Goal: Information Seeking & Learning: Learn about a topic

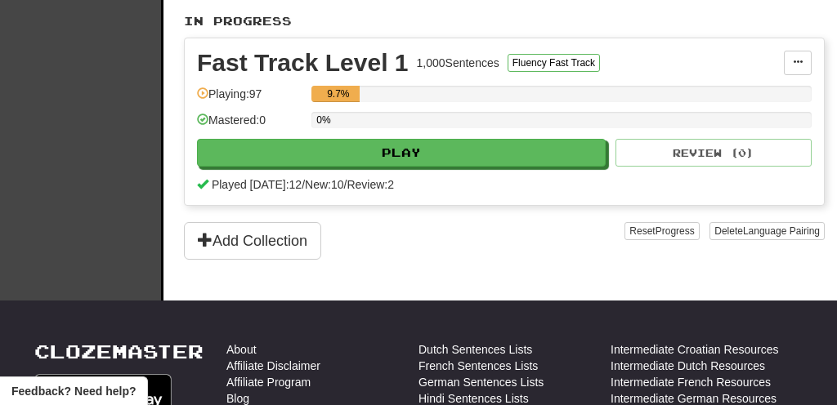
scroll to position [409, 0]
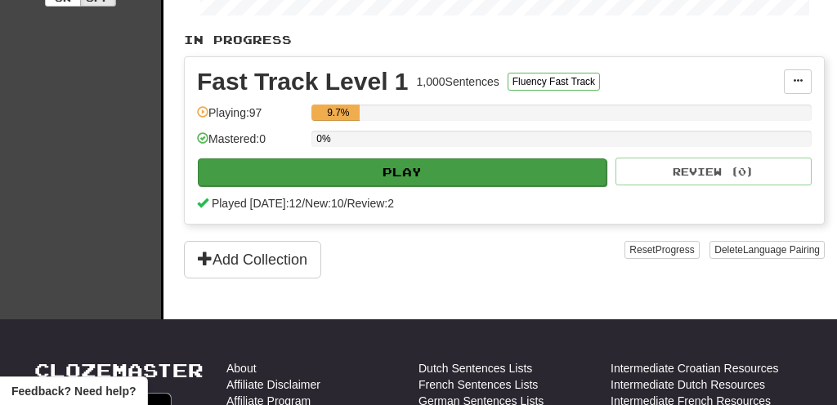
click at [363, 179] on button "Play" at bounding box center [402, 173] width 409 height 28
select select "**"
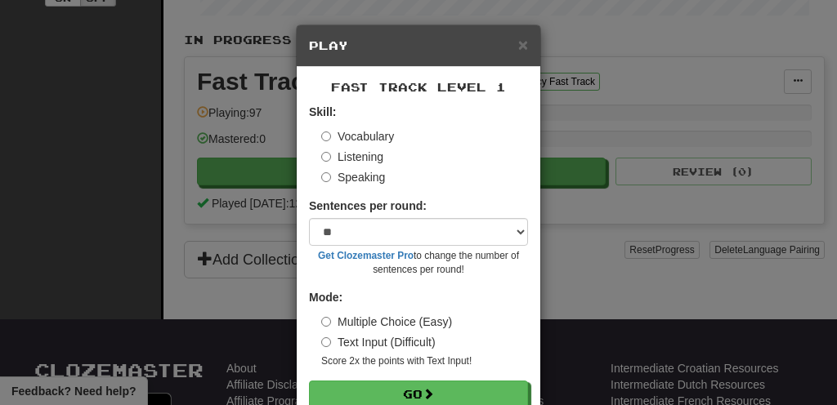
click at [350, 163] on label "Listening" at bounding box center [352, 157] width 62 height 16
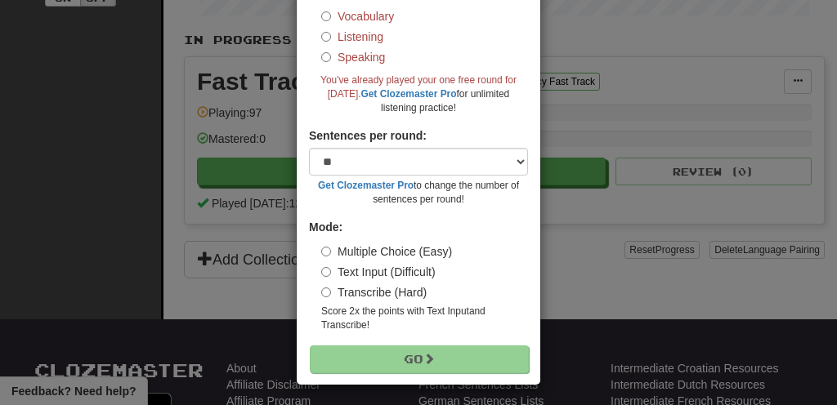
scroll to position [119, 0]
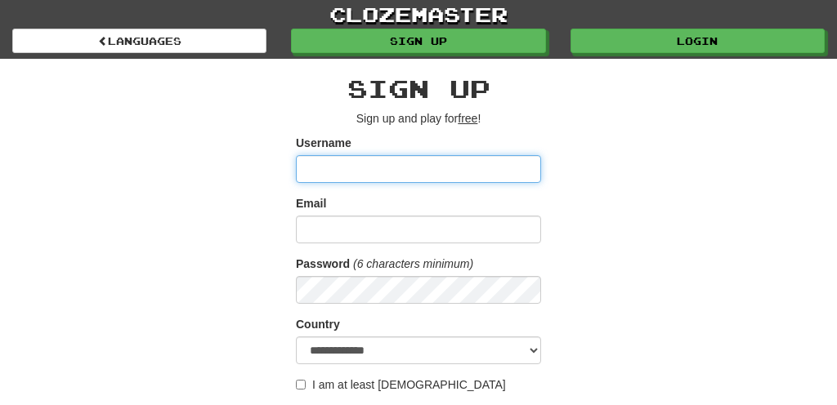
click at [332, 168] on input "Username" at bounding box center [418, 169] width 245 height 28
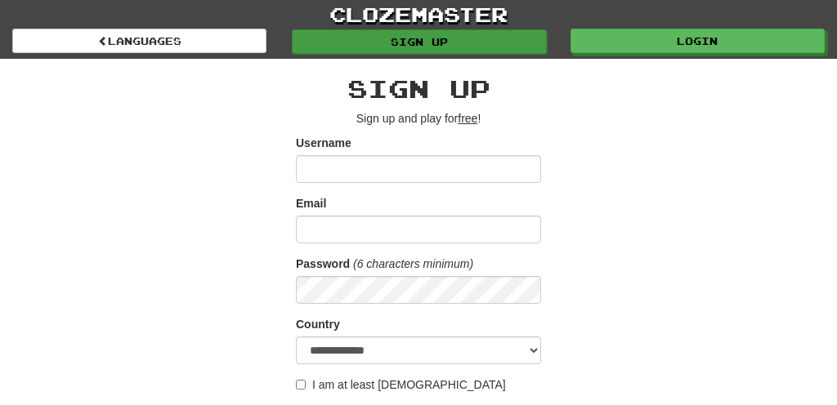
click at [461, 30] on link "Sign up" at bounding box center [419, 41] width 254 height 25
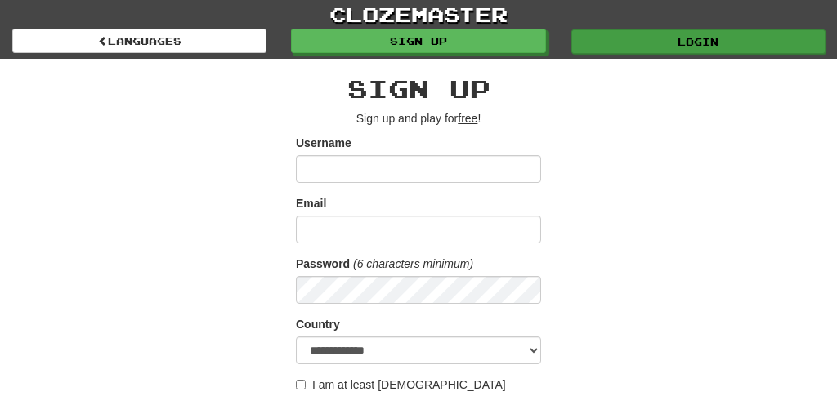
click at [686, 43] on link "Login" at bounding box center [698, 41] width 254 height 25
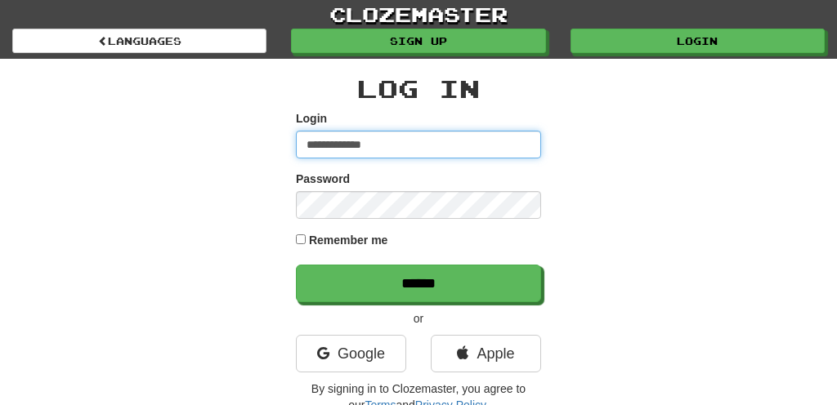
type input "**********"
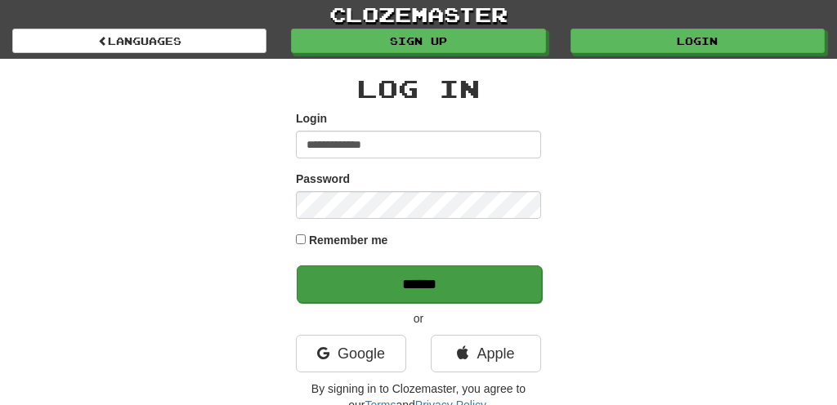
click at [405, 293] on input "******" at bounding box center [419, 285] width 245 height 38
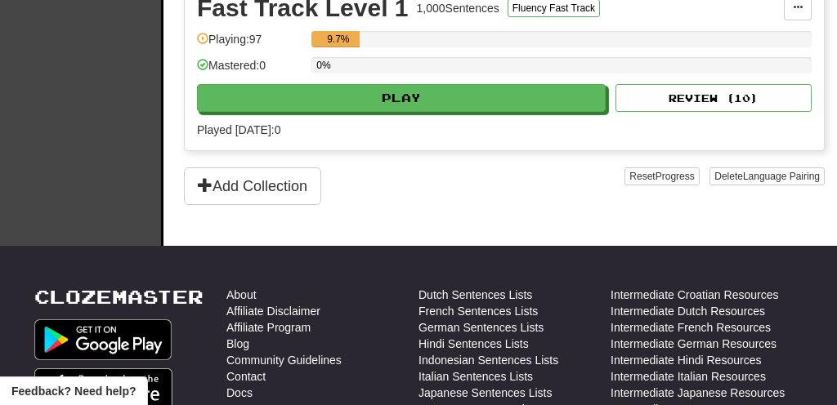
scroll to position [473, 0]
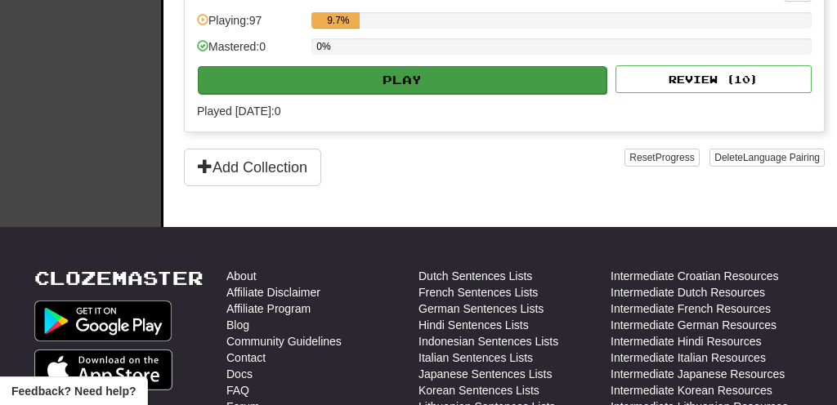
click at [397, 92] on button "Play" at bounding box center [402, 80] width 409 height 28
select select "**"
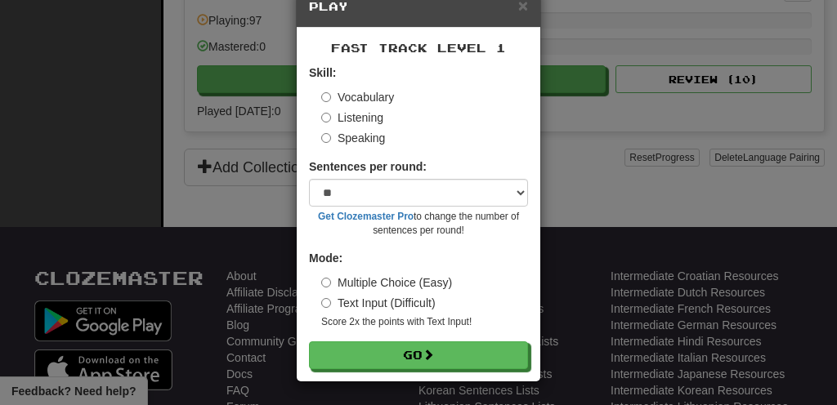
scroll to position [38, 0]
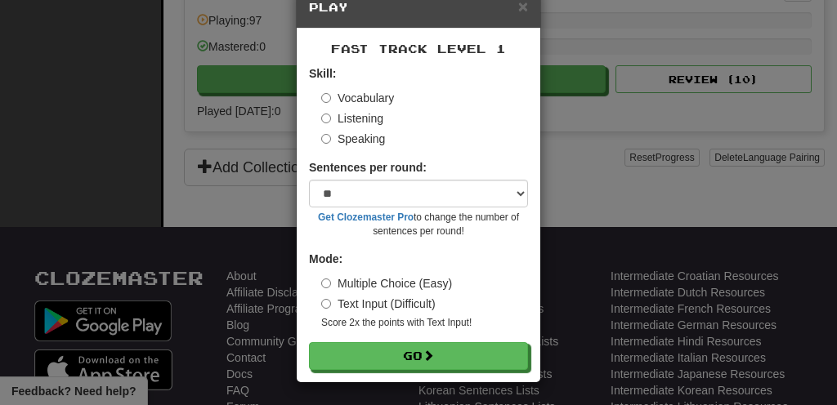
click at [368, 117] on label "Listening" at bounding box center [352, 118] width 62 height 16
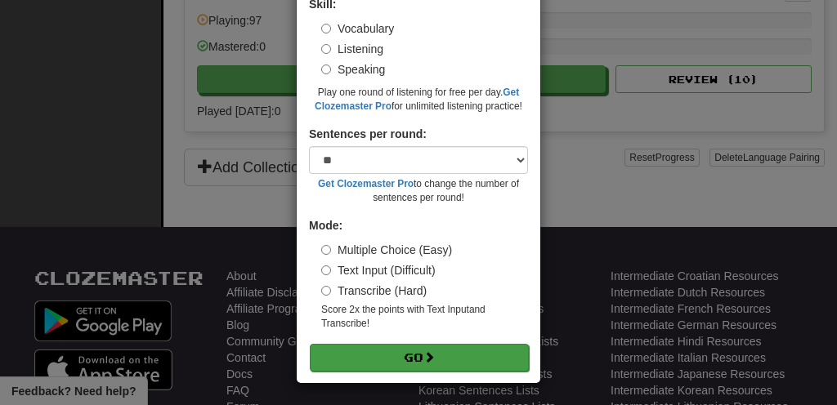
scroll to position [106, 0]
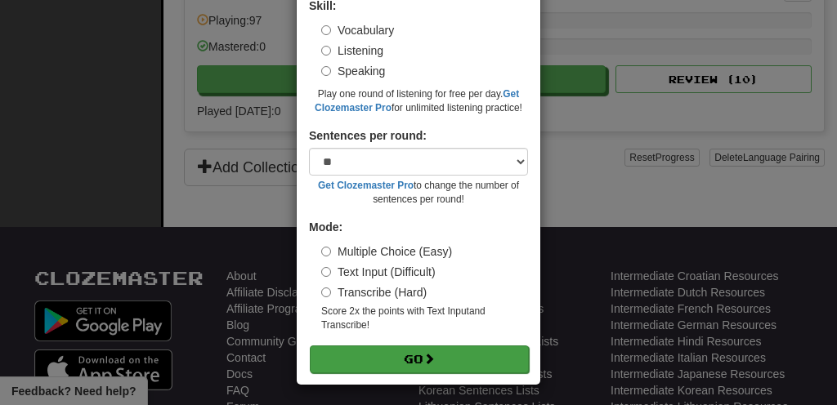
click at [382, 364] on button "Go" at bounding box center [419, 360] width 219 height 28
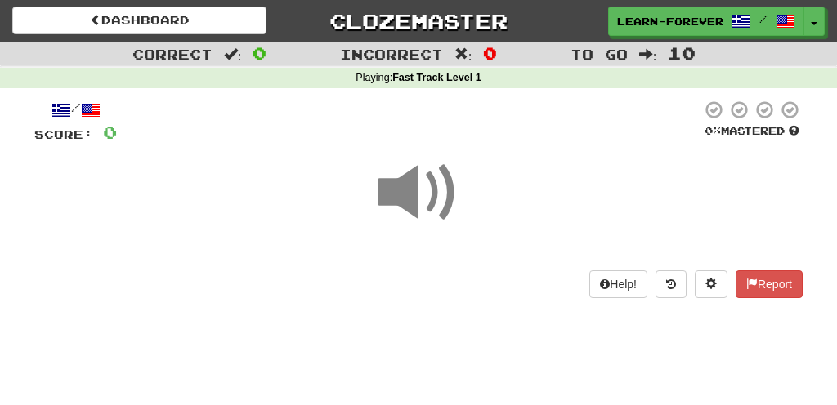
scroll to position [81, 0]
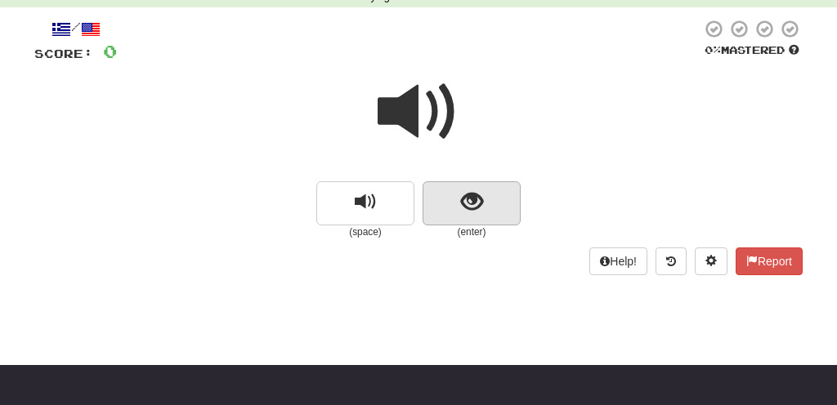
click at [467, 217] on button "show sentence" at bounding box center [471, 203] width 98 height 44
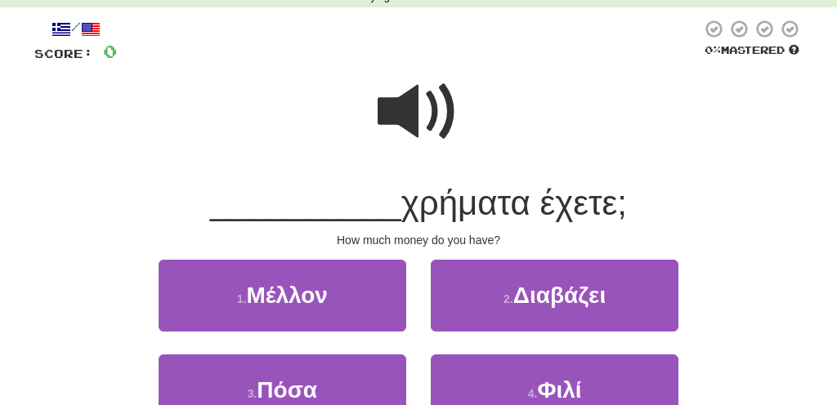
click at [422, 114] on span at bounding box center [419, 112] width 82 height 82
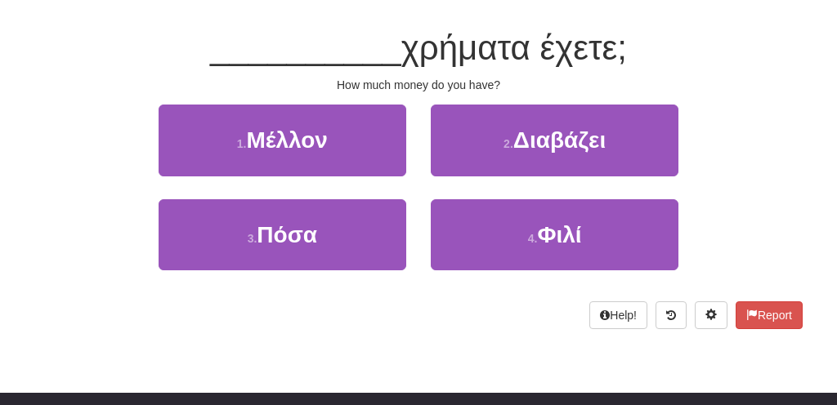
scroll to position [237, 0]
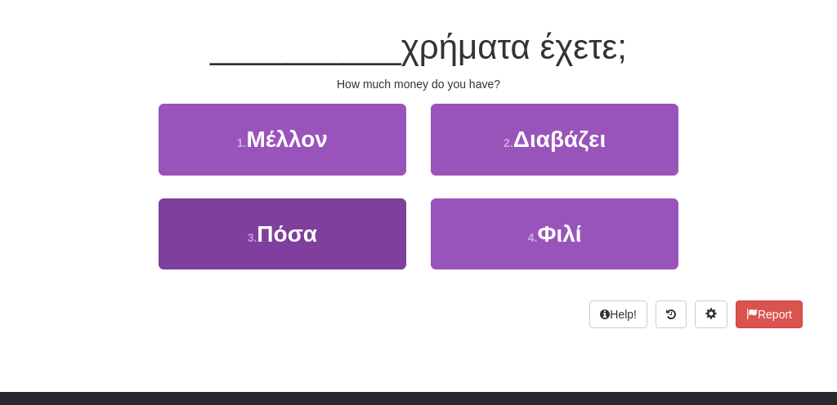
click at [303, 252] on button "3 . Πόσα" at bounding box center [283, 234] width 248 height 71
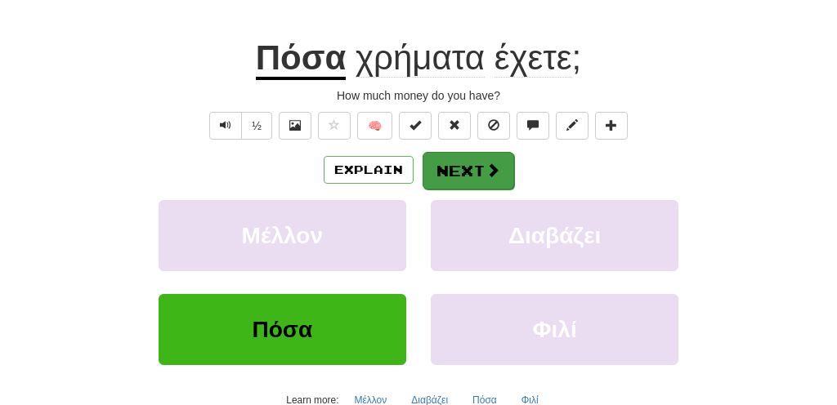
scroll to position [167, 0]
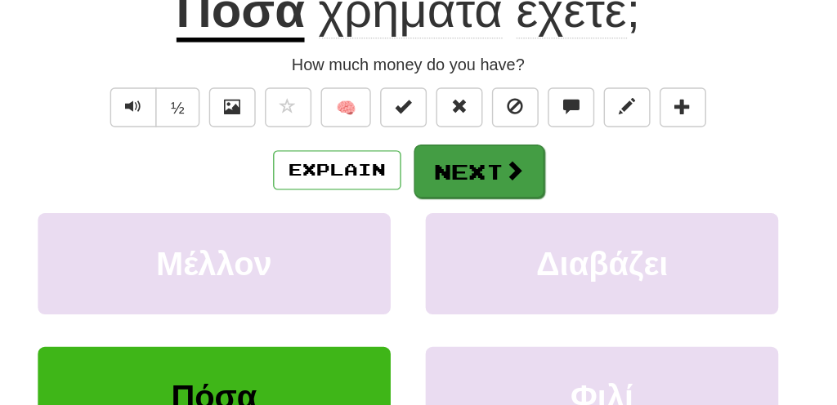
click at [422, 222] on button "Next" at bounding box center [468, 241] width 92 height 38
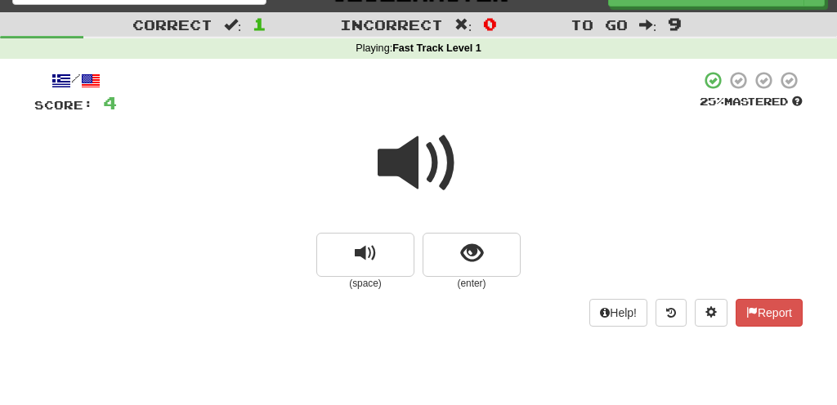
scroll to position [109, 0]
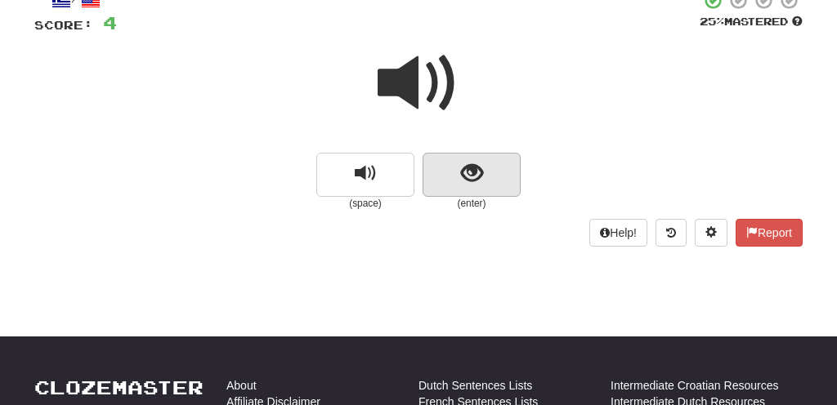
click at [480, 172] on span "show sentence" at bounding box center [472, 174] width 22 height 22
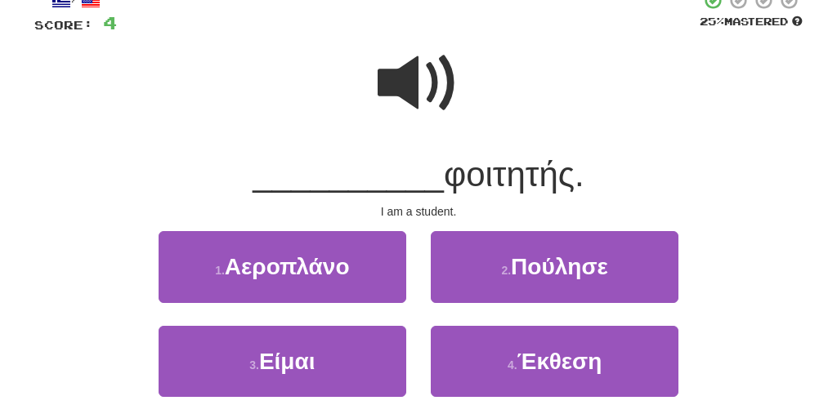
click at [435, 74] on span at bounding box center [419, 83] width 82 height 82
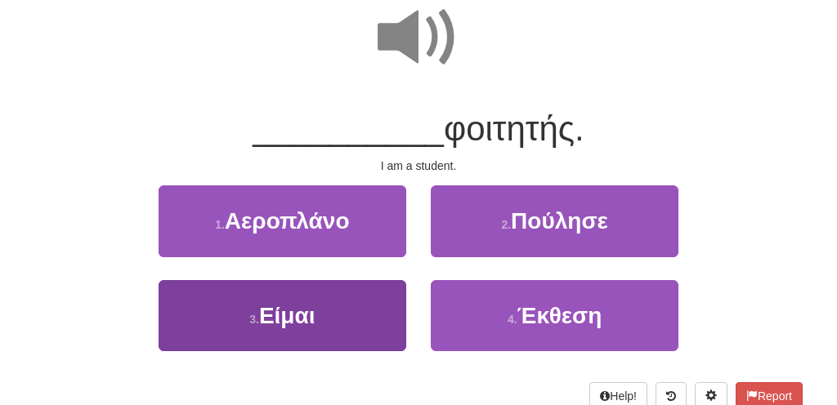
click at [307, 317] on span "Είμαι" at bounding box center [287, 315] width 56 height 25
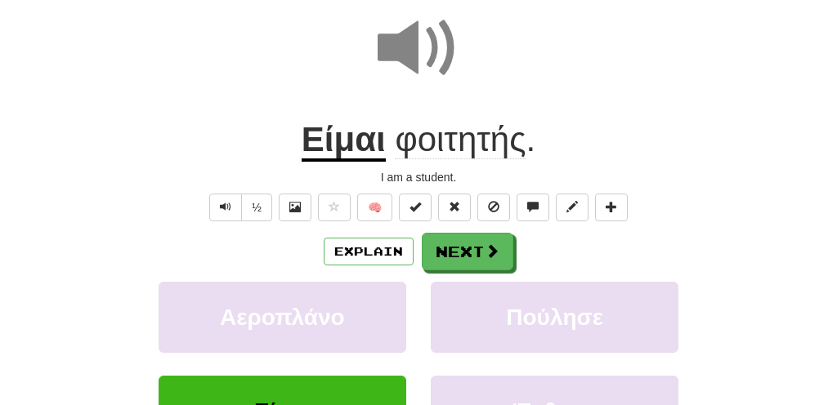
scroll to position [121, 0]
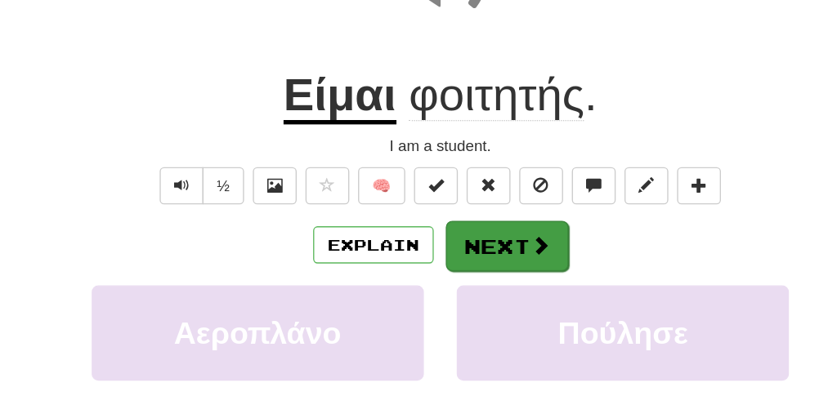
click at [422, 268] on button "Next" at bounding box center [468, 287] width 92 height 38
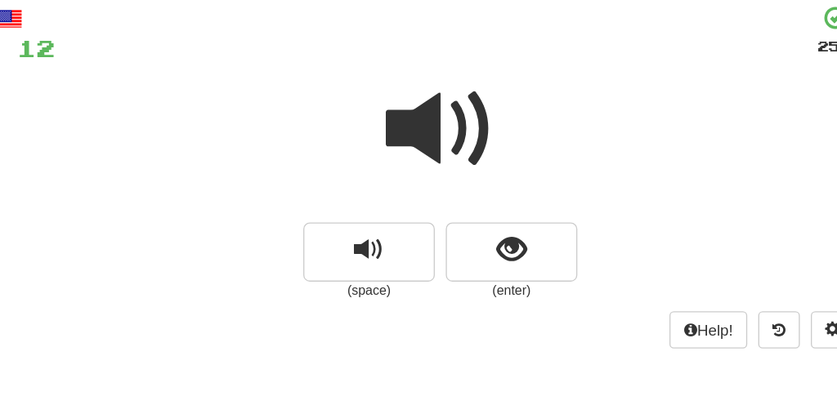
scroll to position [10, 0]
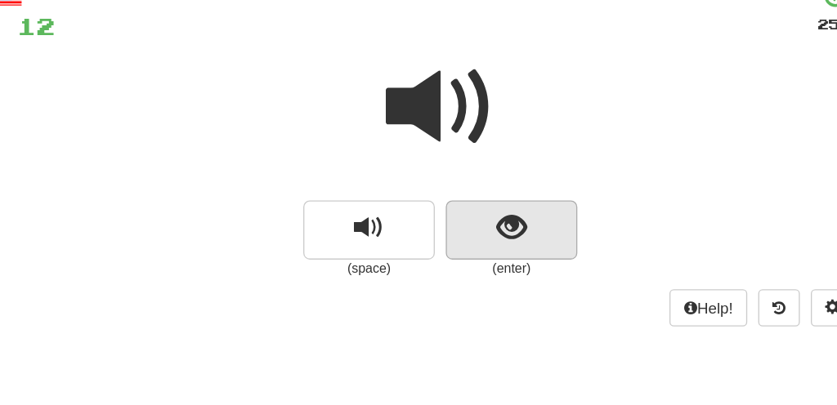
click at [461, 262] on span "show sentence" at bounding box center [472, 273] width 22 height 22
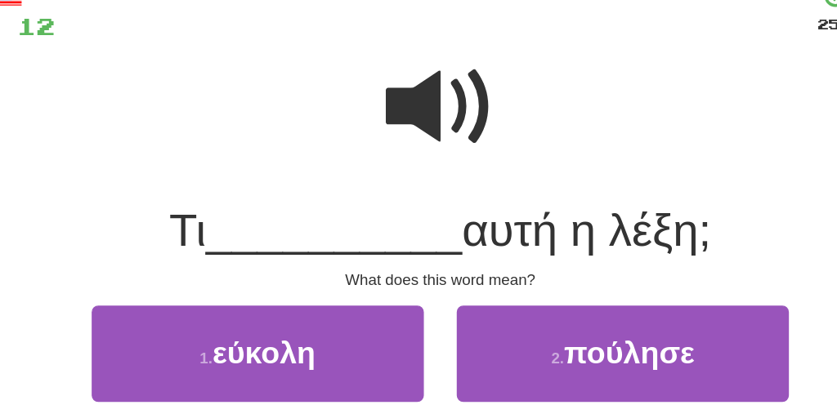
click at [378, 142] on span at bounding box center [419, 183] width 82 height 82
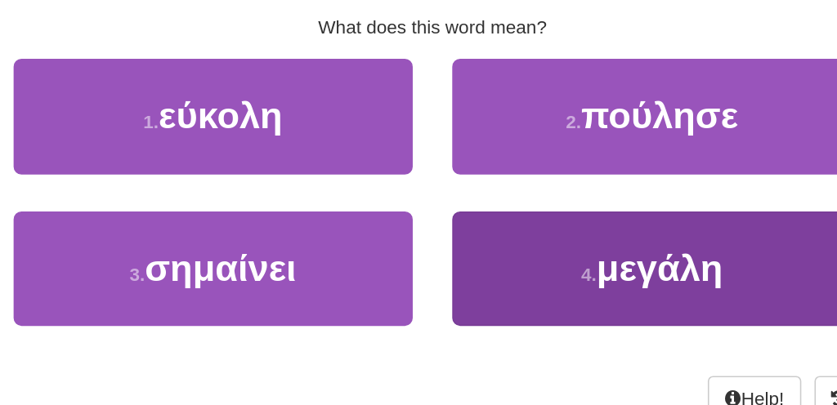
scroll to position [153, 0]
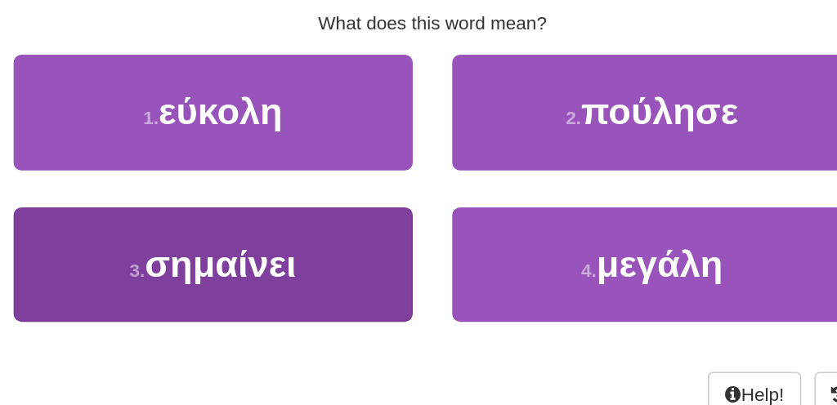
click at [201, 283] on button "3 . σημαίνει" at bounding box center [283, 318] width 248 height 71
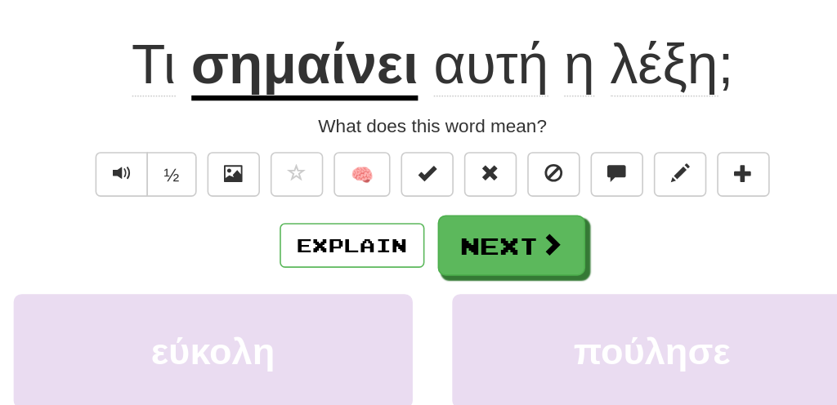
click at [314, 235] on div "Explain Next εύκολη πούλησε σημαίνει μεγάλη Learn more: εύκολη πούλησε σημαίνει…" at bounding box center [418, 366] width 768 height 262
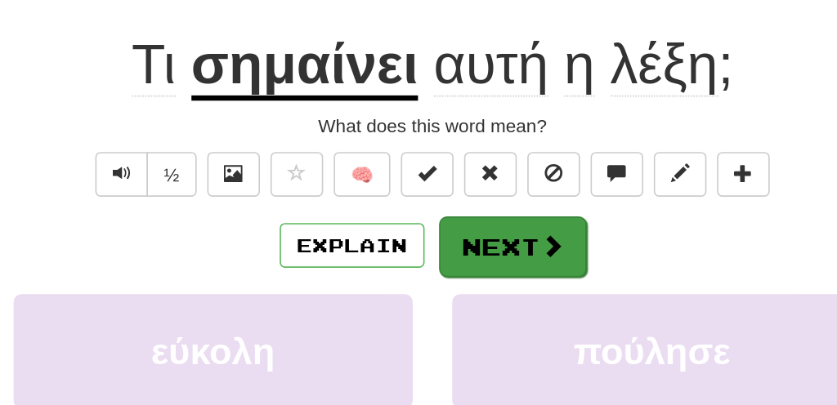
click at [422, 236] on button "Next" at bounding box center [468, 255] width 92 height 38
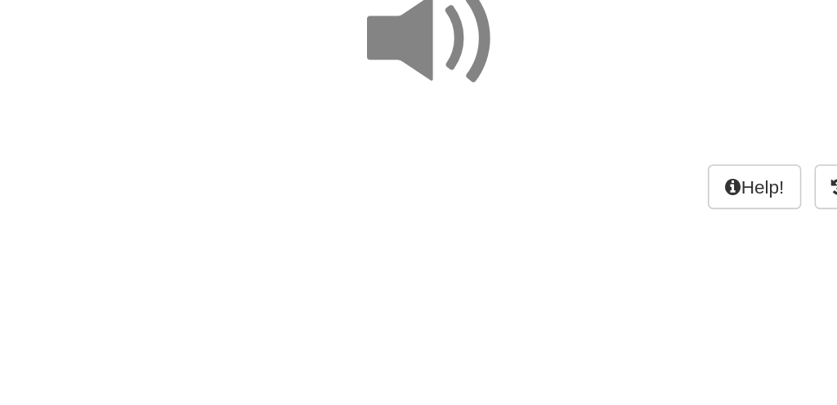
scroll to position [101, 0]
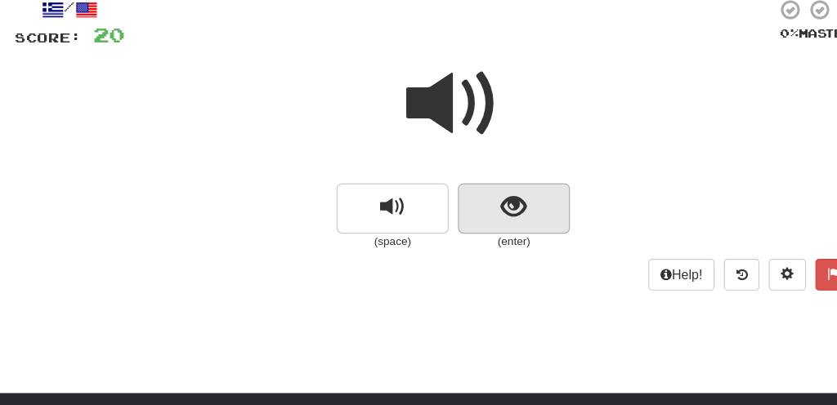
click at [434, 193] on button "show sentence" at bounding box center [471, 183] width 98 height 44
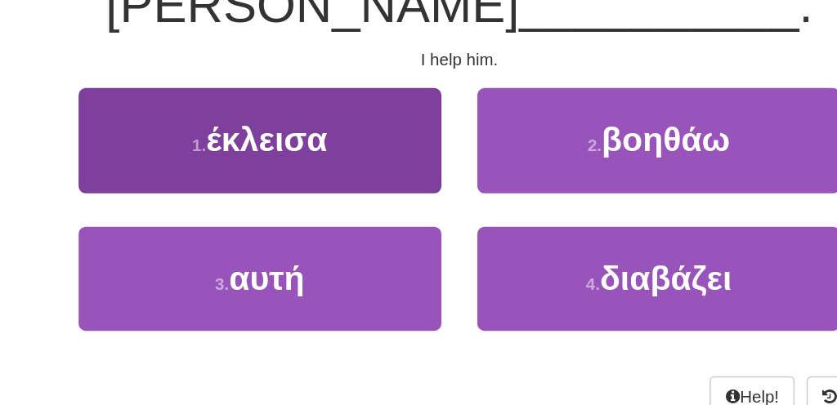
scroll to position [172, 0]
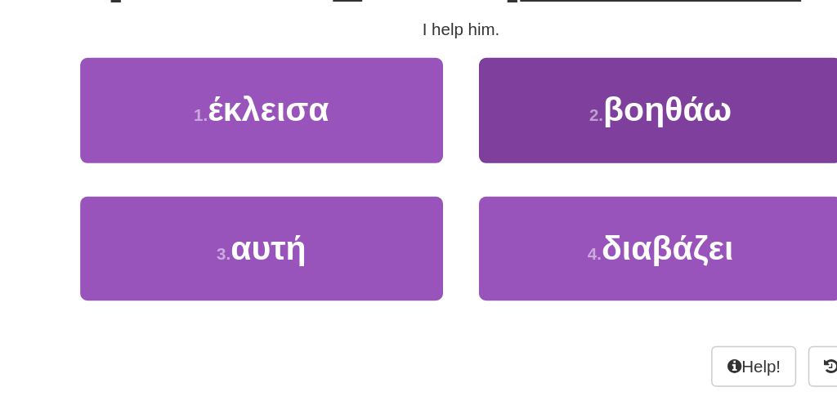
click at [431, 168] on button "2 . βοηθάω" at bounding box center [555, 203] width 248 height 71
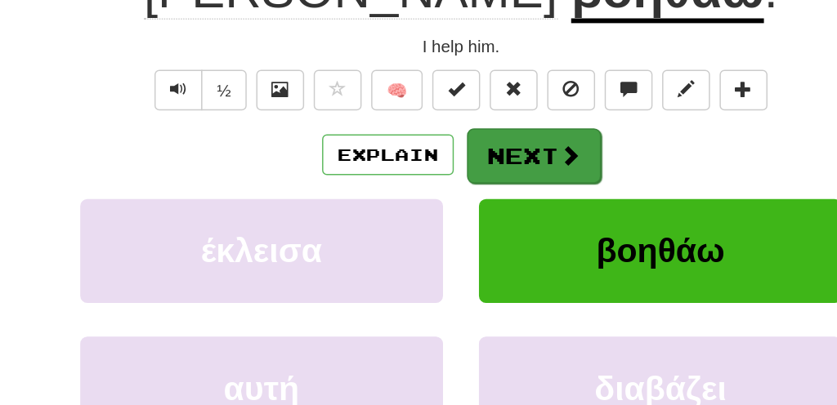
click at [422, 217] on button "Next" at bounding box center [468, 236] width 92 height 38
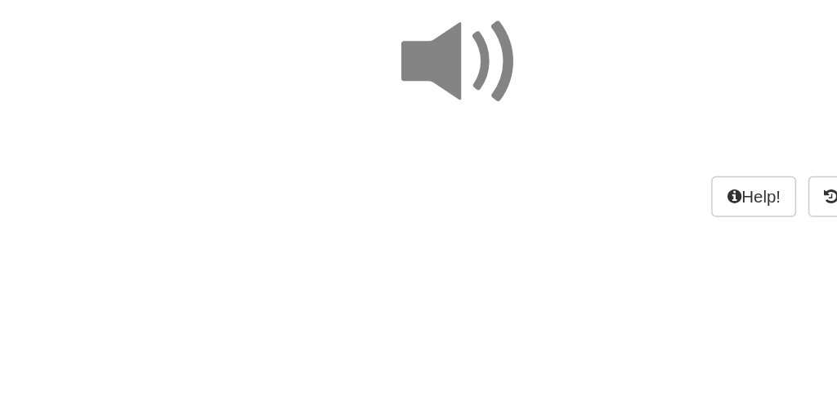
scroll to position [22, 0]
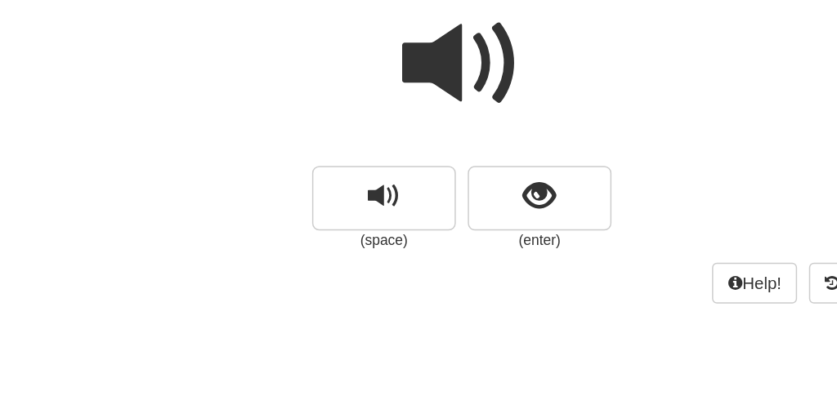
click at [378, 130] on span at bounding box center [419, 171] width 82 height 82
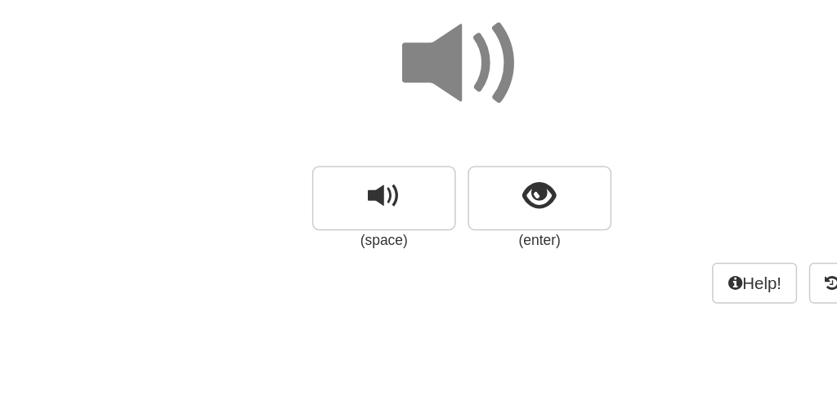
click at [378, 130] on span at bounding box center [419, 171] width 82 height 82
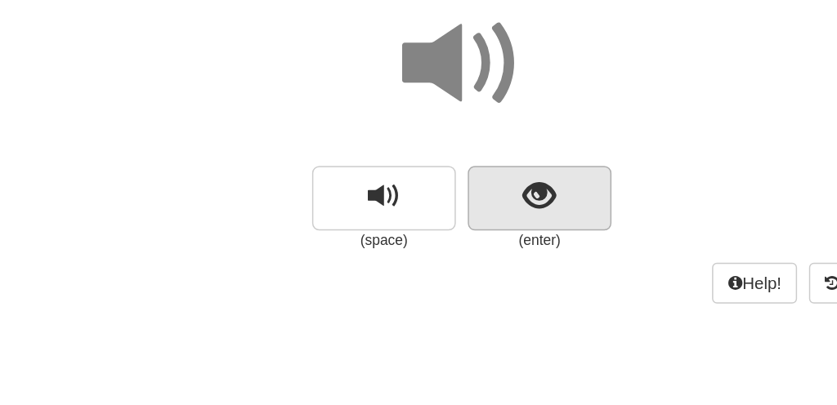
click at [461, 250] on span "show sentence" at bounding box center [472, 261] width 22 height 22
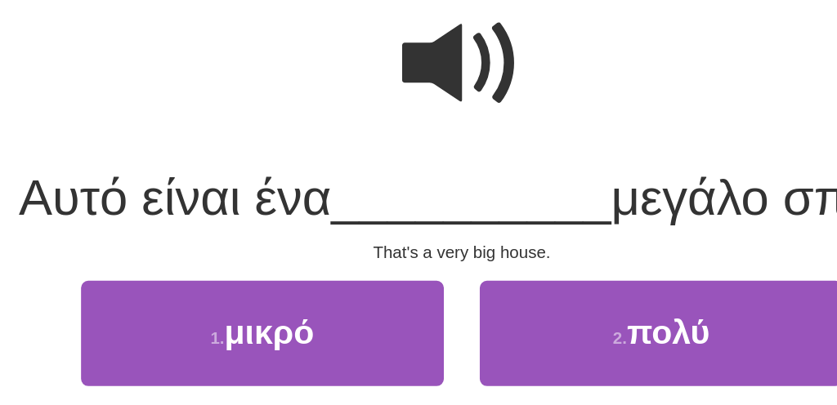
scroll to position [24, 0]
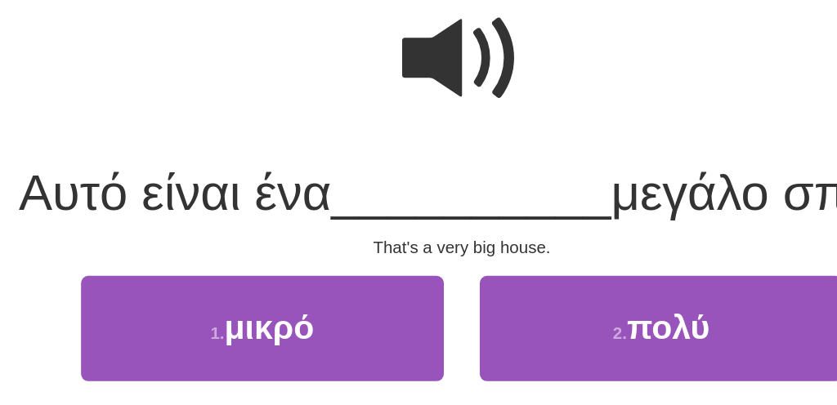
click at [378, 128] on span at bounding box center [419, 169] width 82 height 82
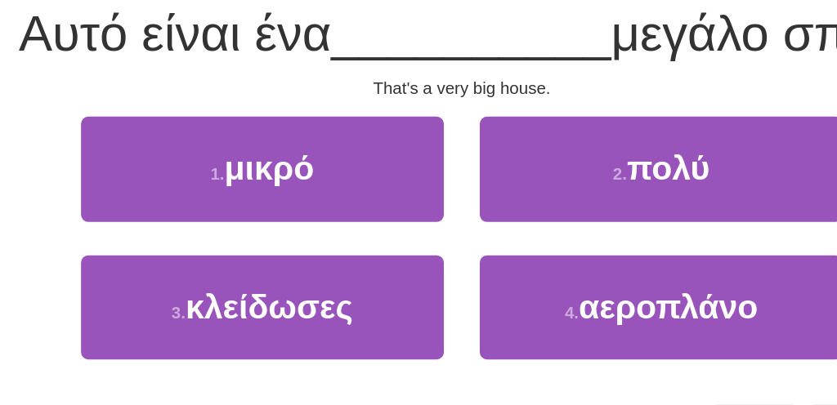
scroll to position [135, 0]
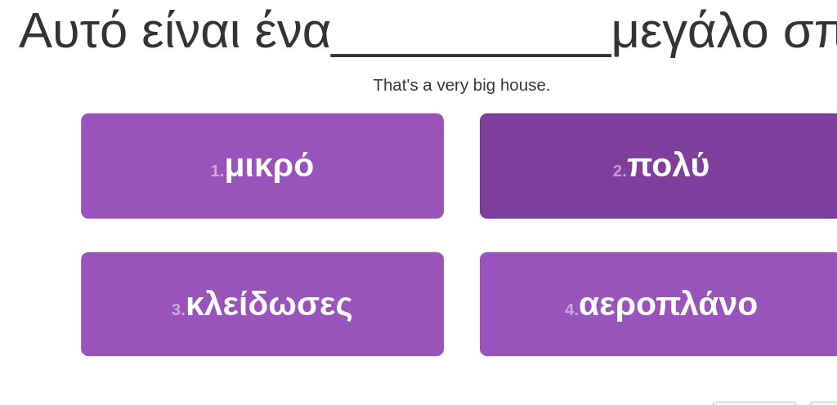
click at [431, 206] on button "2 . πολύ" at bounding box center [555, 241] width 248 height 71
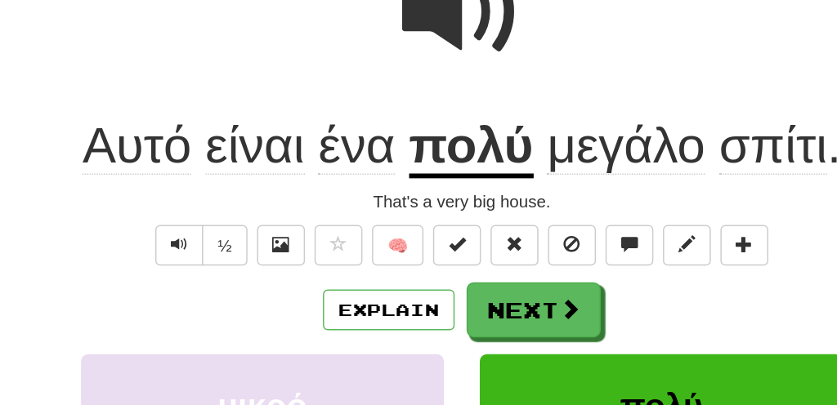
click at [378, 28] on span at bounding box center [419, 69] width 82 height 82
click at [378, 29] on span at bounding box center [419, 69] width 82 height 82
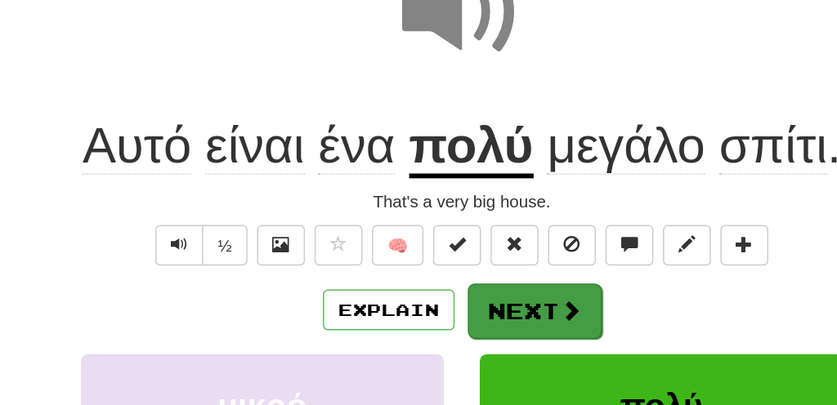
click at [422, 254] on button "Next" at bounding box center [468, 273] width 92 height 38
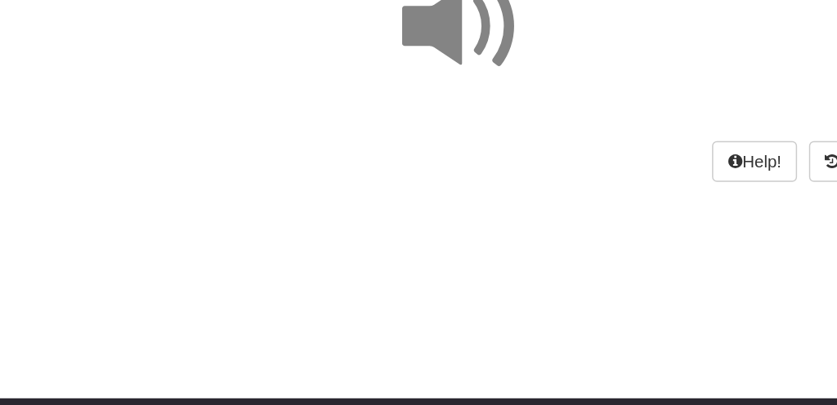
click at [378, 33] on span at bounding box center [419, 58] width 82 height 82
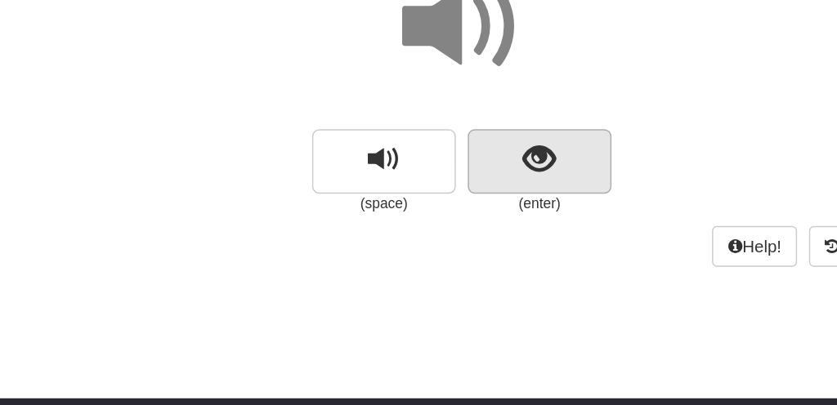
click at [461, 137] on span "show sentence" at bounding box center [472, 148] width 22 height 22
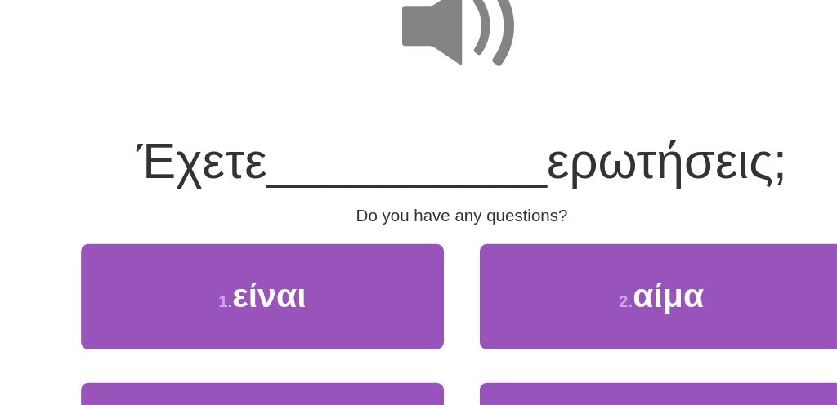
click at [378, 17] on span at bounding box center [419, 58] width 82 height 82
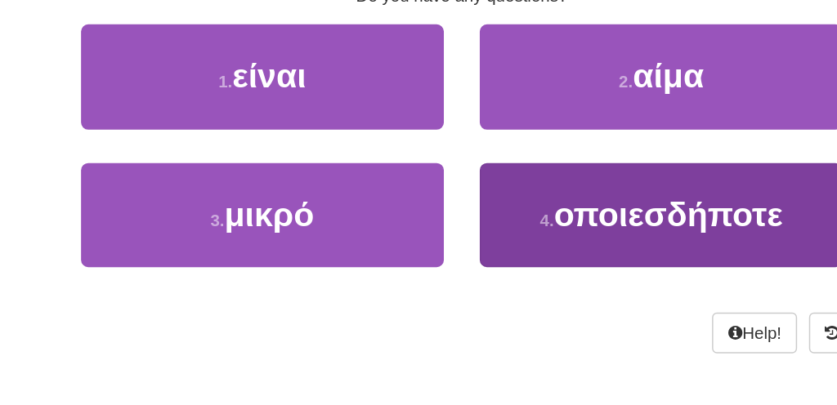
scroll to position [197, 0]
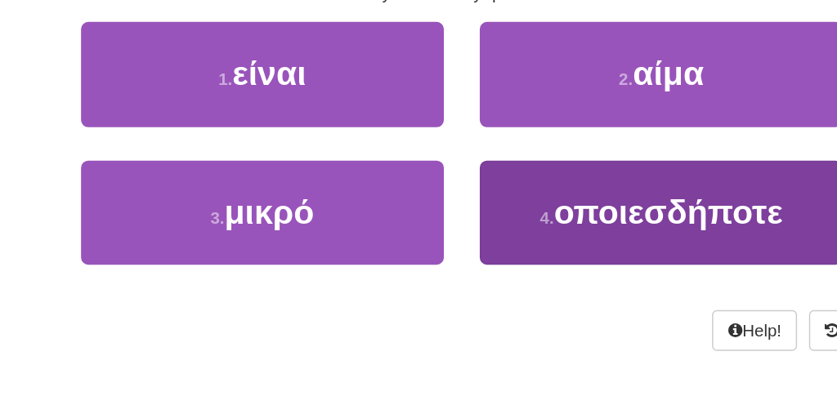
click at [481, 261] on span "οποιεσδήποτε" at bounding box center [559, 273] width 156 height 25
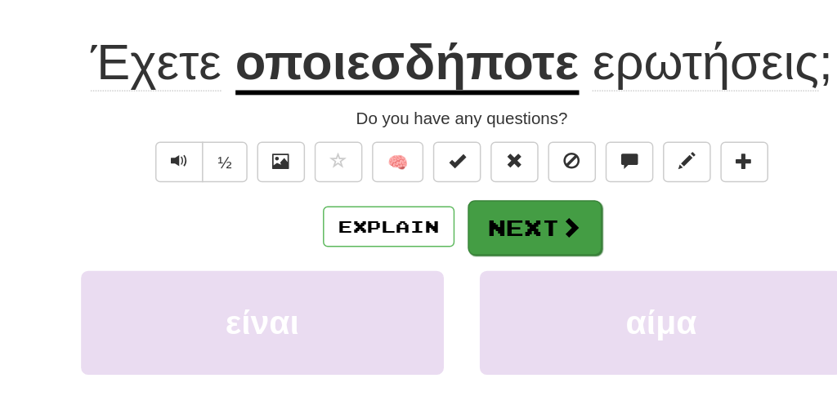
click at [485, 203] on span at bounding box center [492, 210] width 15 height 15
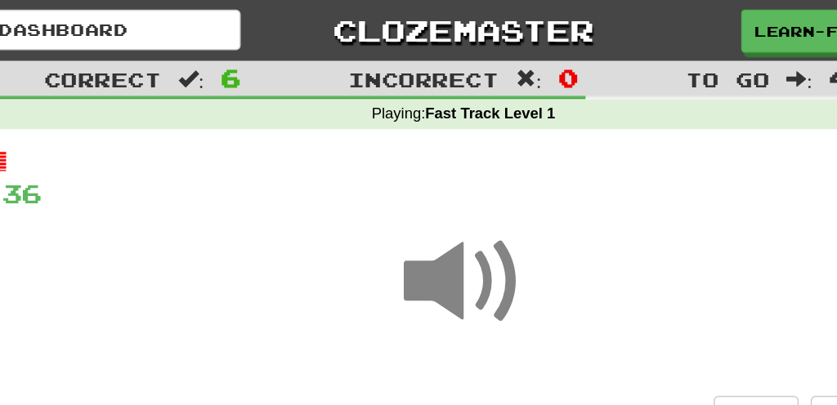
scroll to position [0, 0]
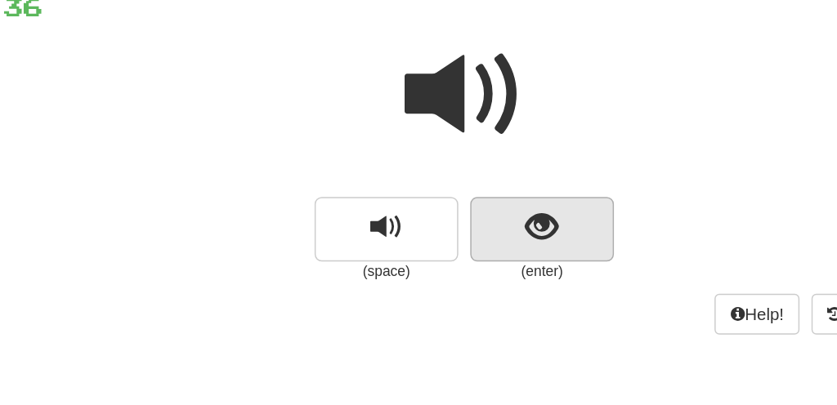
click at [422, 262] on button "show sentence" at bounding box center [471, 284] width 98 height 44
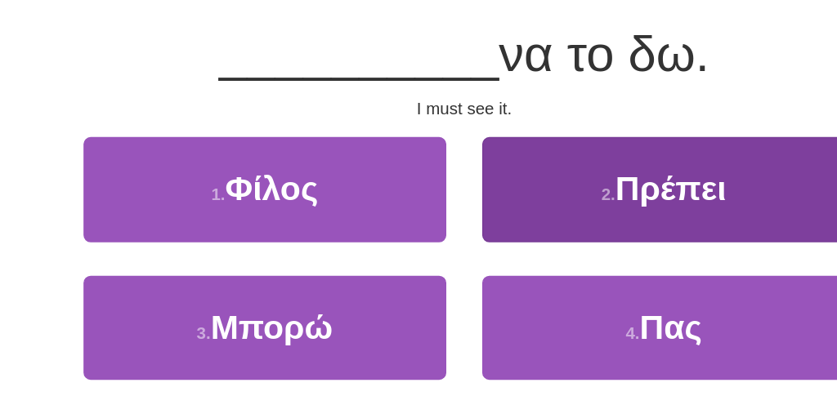
scroll to position [136, 0]
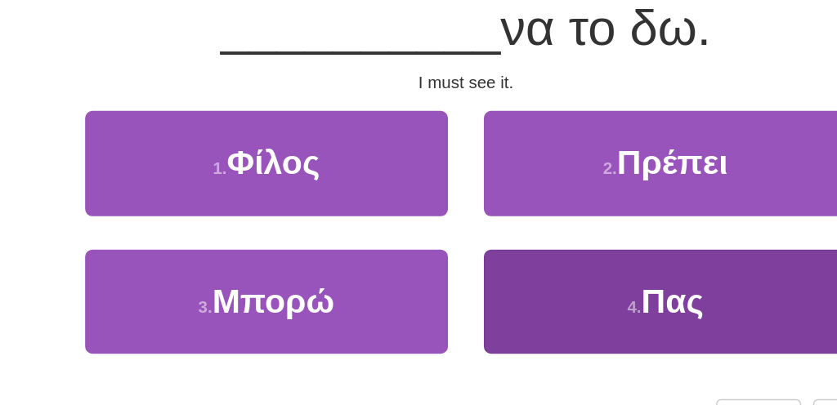
click at [431, 299] on button "4 . Πας" at bounding box center [555, 334] width 248 height 71
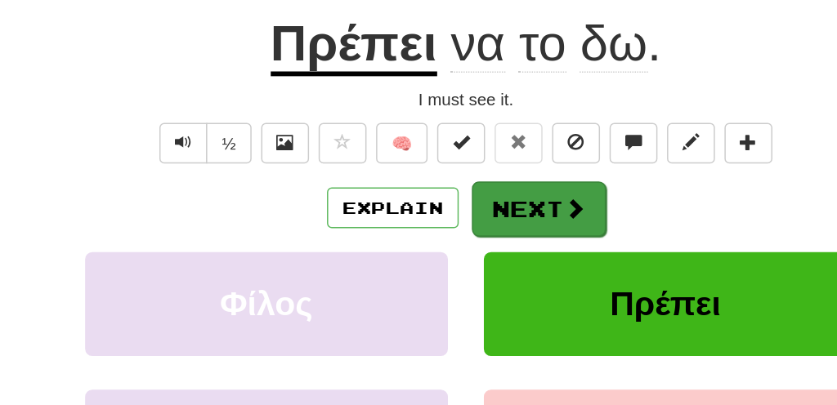
click at [422, 252] on button "Next" at bounding box center [468, 271] width 92 height 38
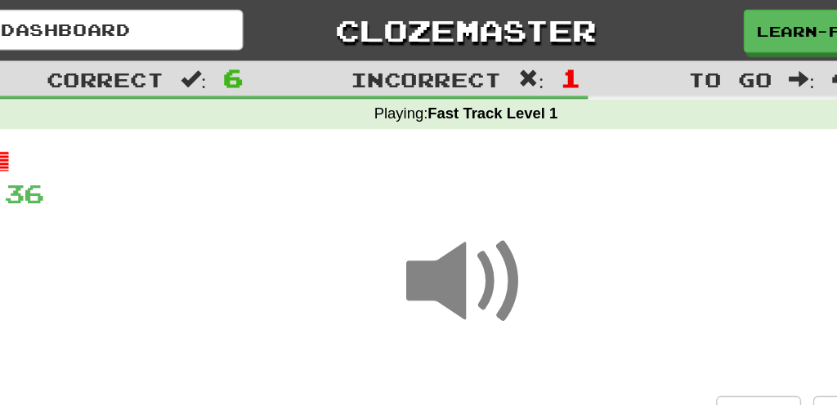
scroll to position [0, 0]
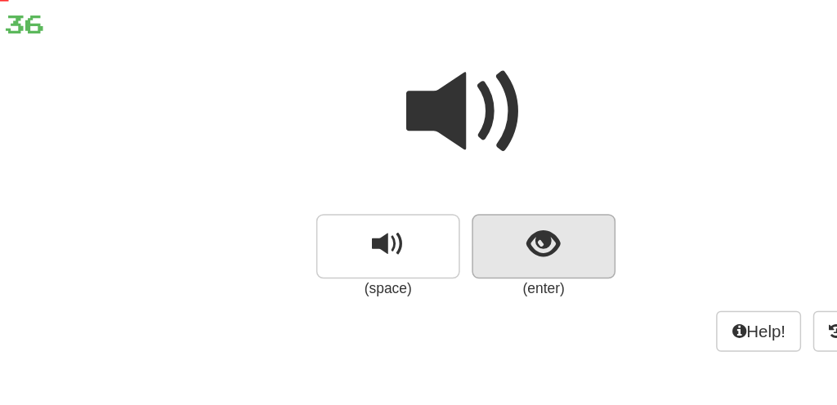
click at [422, 262] on button "show sentence" at bounding box center [471, 284] width 98 height 44
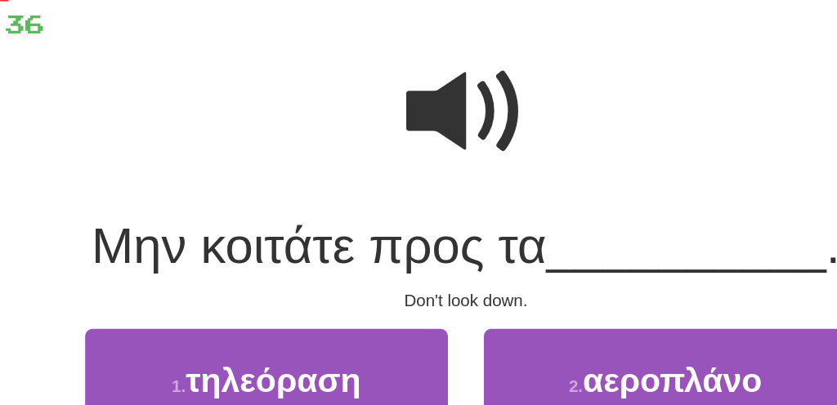
click at [378, 152] on span at bounding box center [419, 193] width 82 height 82
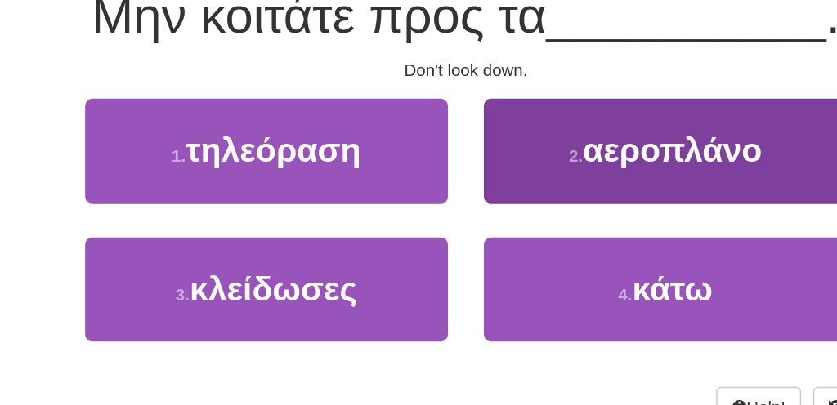
scroll to position [151, 0]
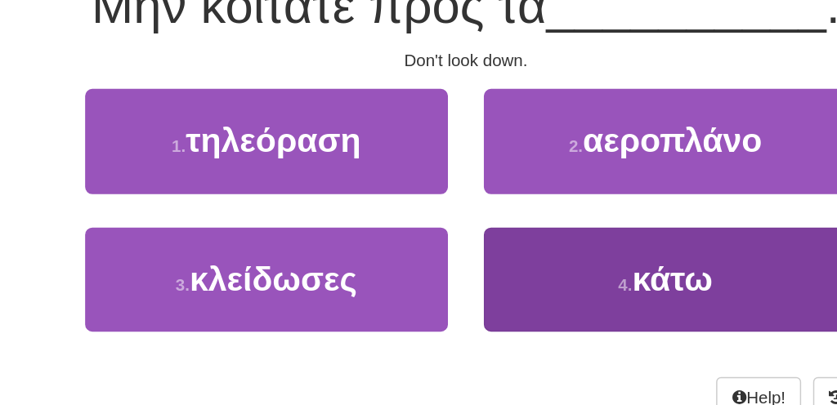
click at [431, 284] on button "4 . κάτω" at bounding box center [555, 319] width 248 height 71
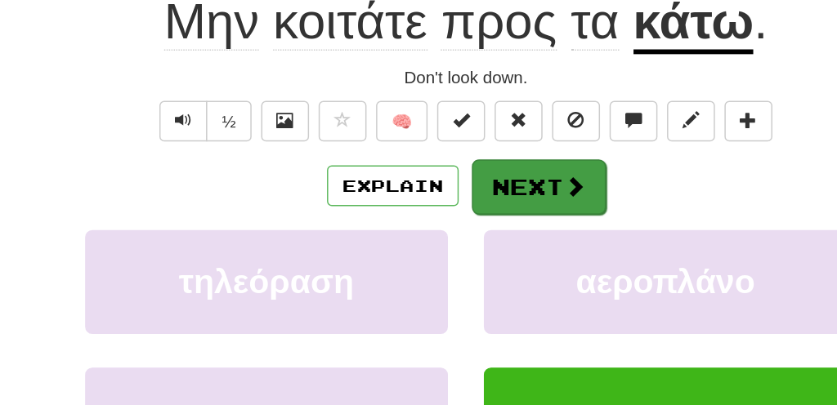
click at [422, 238] on button "Next" at bounding box center [468, 257] width 92 height 38
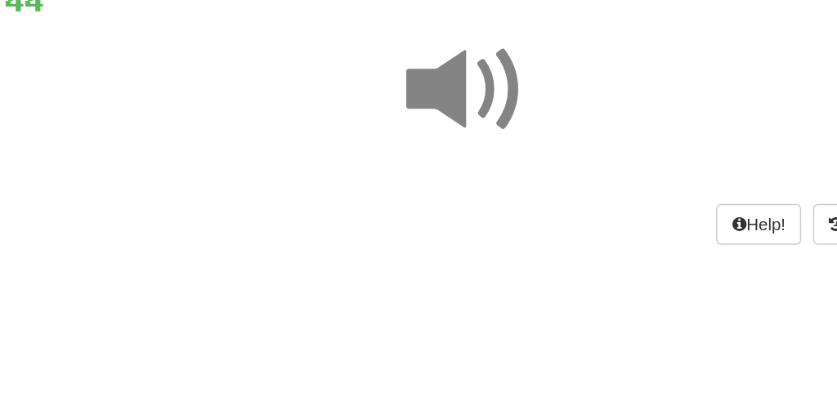
scroll to position [7, 0]
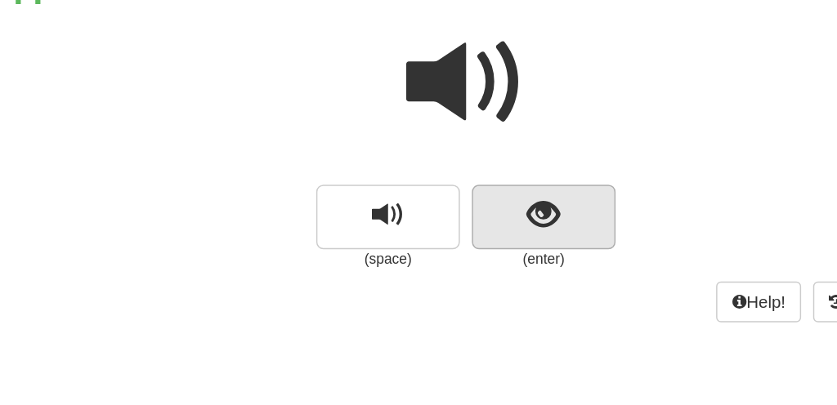
click at [422, 255] on button "show sentence" at bounding box center [471, 277] width 98 height 44
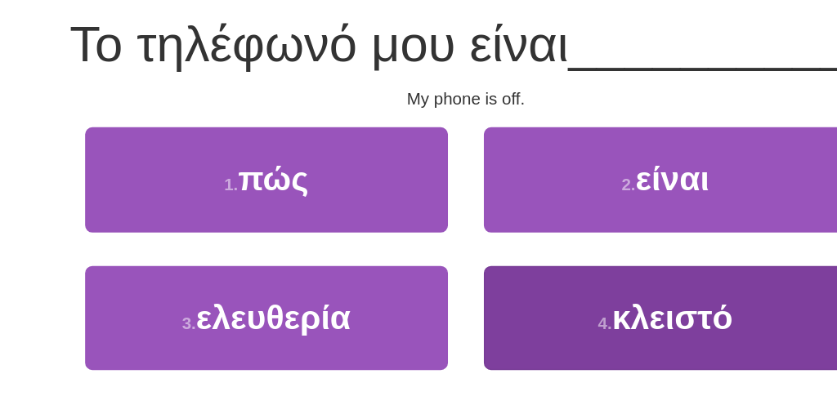
scroll to position [126, 0]
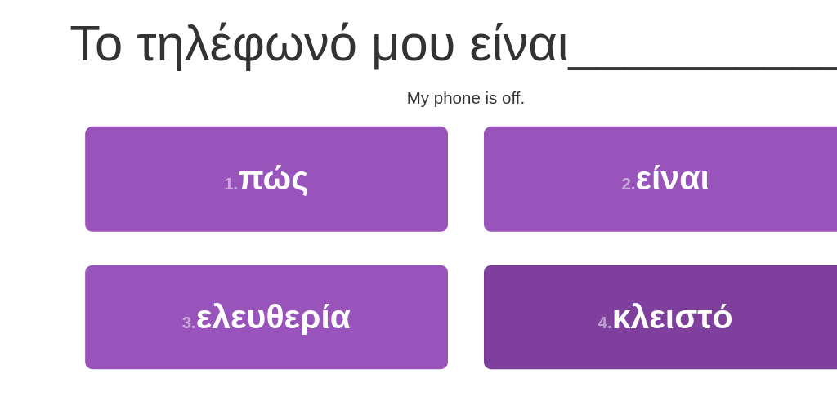
click at [431, 310] on button "4 . κλειστό" at bounding box center [555, 345] width 248 height 71
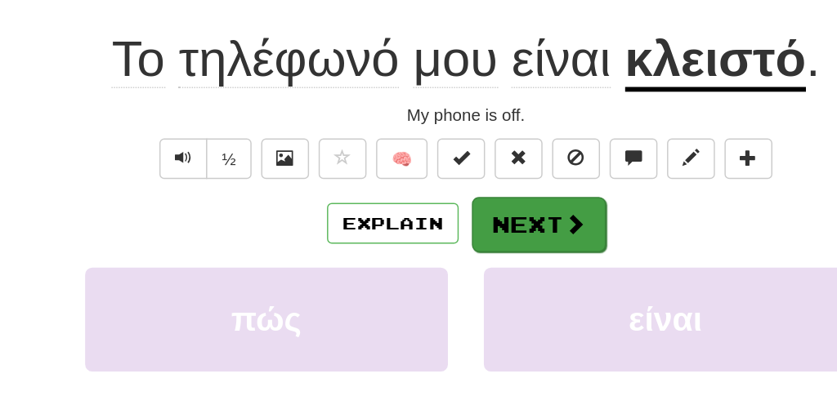
click at [422, 263] on button "Next" at bounding box center [468, 282] width 92 height 38
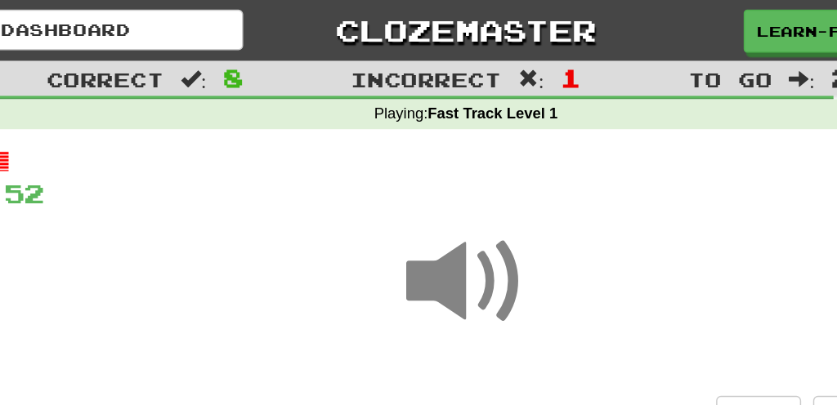
scroll to position [0, 0]
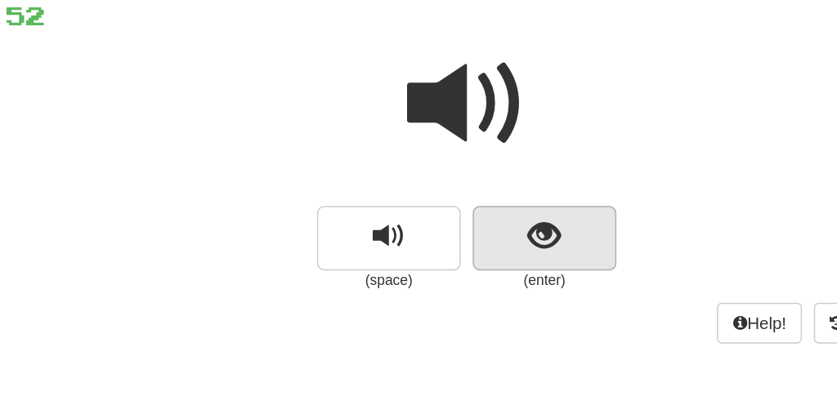
click at [461, 272] on span "show sentence" at bounding box center [472, 283] width 22 height 22
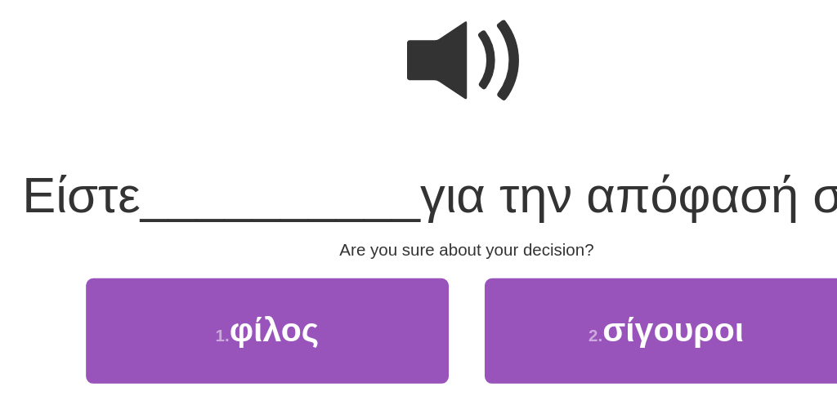
scroll to position [36, 0]
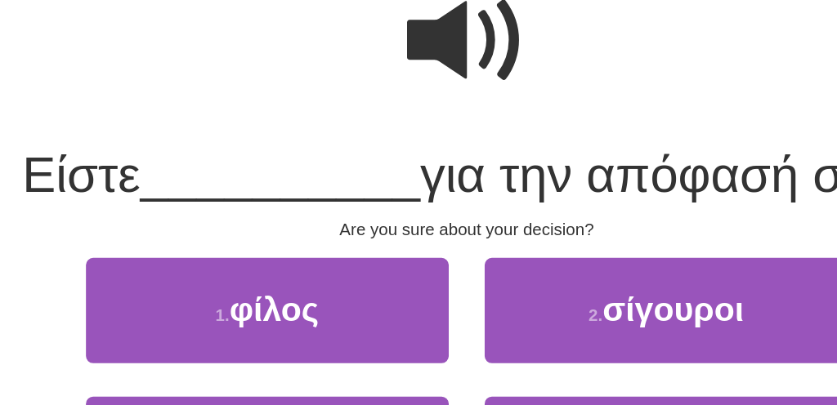
click at [378, 116] on span at bounding box center [419, 157] width 82 height 82
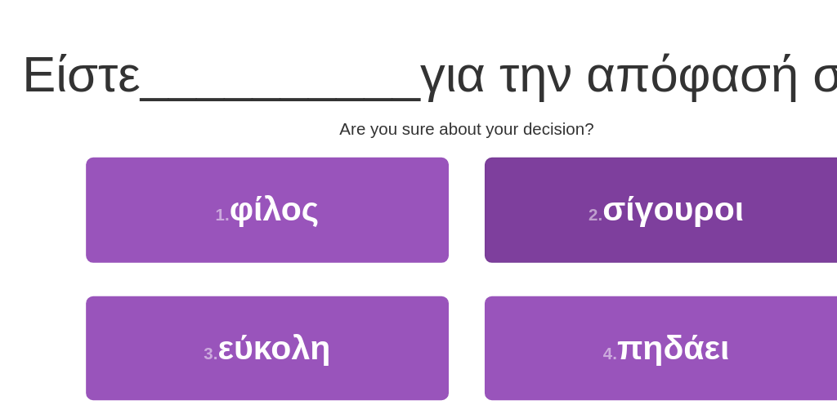
scroll to position [107, 0]
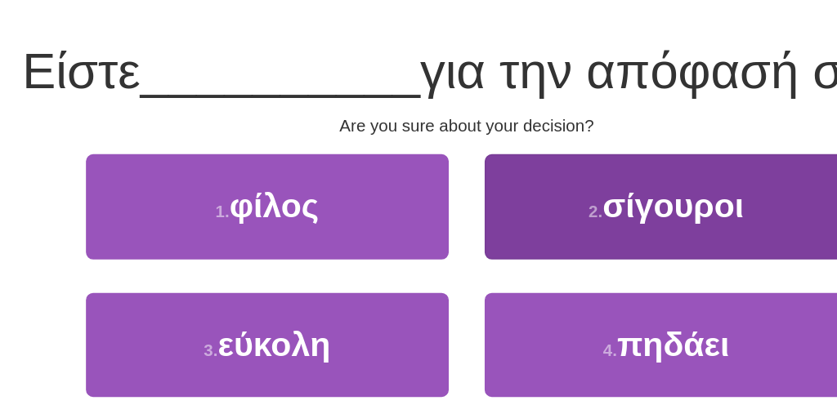
click at [431, 234] on button "2 . σίγουροι" at bounding box center [555, 269] width 248 height 71
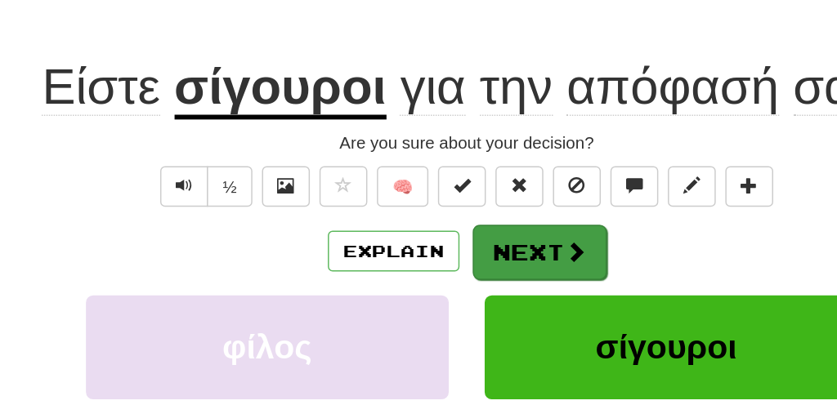
click at [422, 282] on button "Next" at bounding box center [468, 301] width 92 height 38
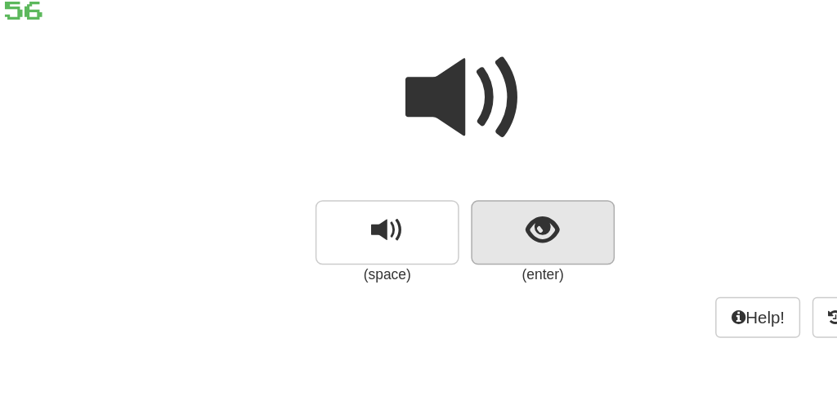
click at [422, 168] on button "show sentence" at bounding box center [471, 177] width 98 height 44
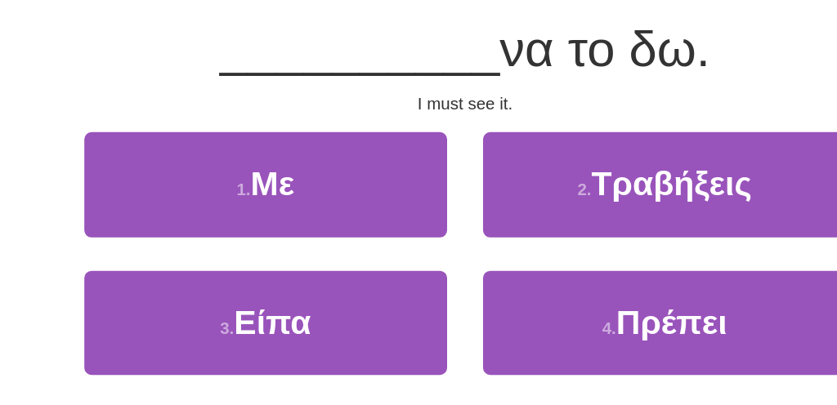
scroll to position [131, 0]
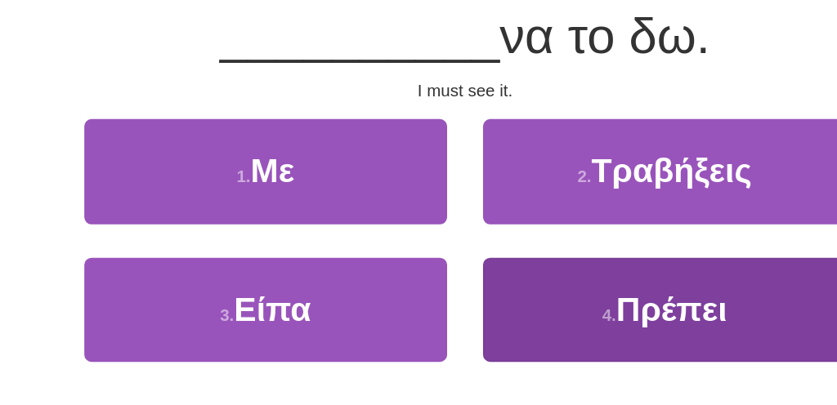
click at [431, 305] on button "4 . Πρέπει" at bounding box center [555, 340] width 248 height 71
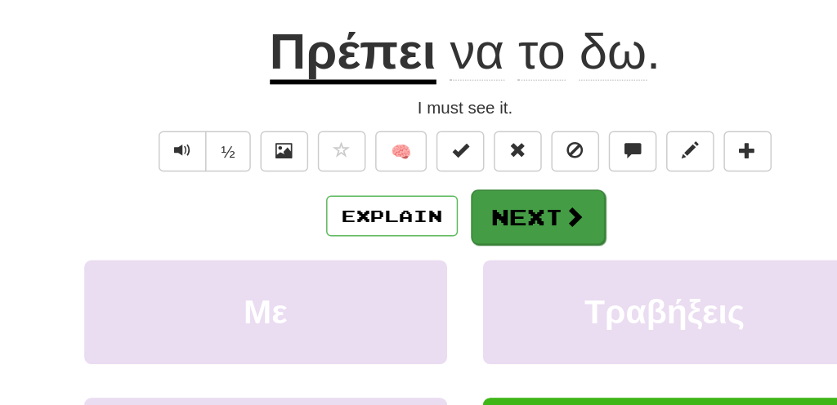
click at [422, 258] on button "Next" at bounding box center [468, 277] width 92 height 38
